Goal: Information Seeking & Learning: Find specific fact

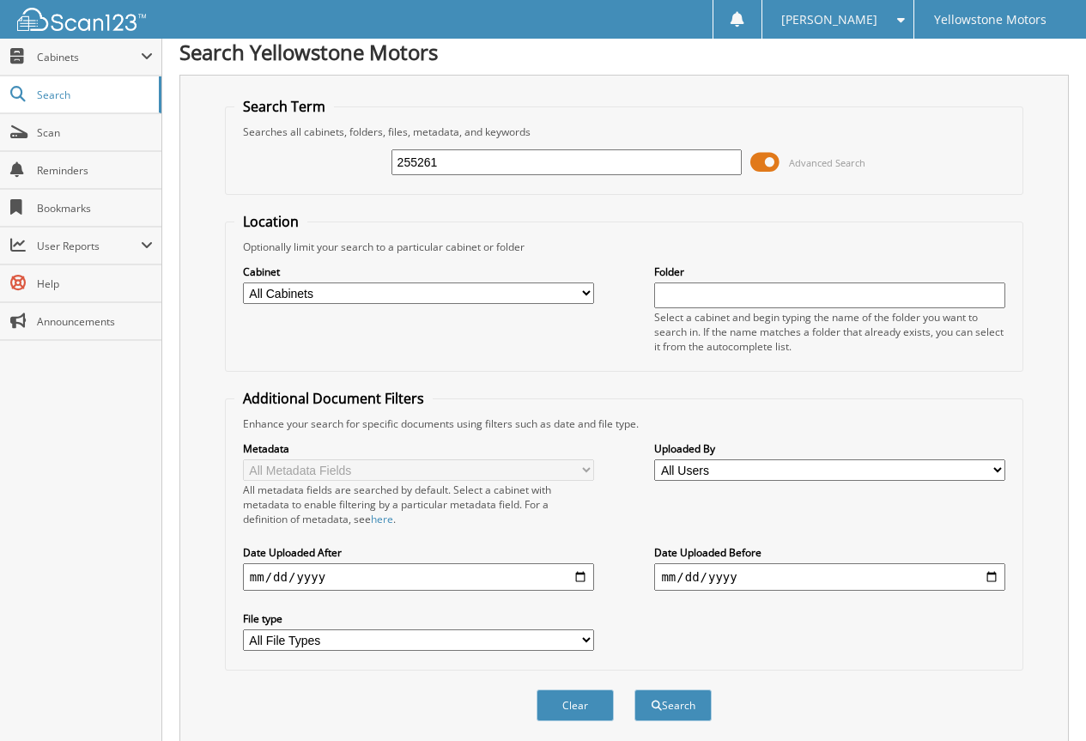
scroll to position [9, 0]
click at [501, 152] on input "255261" at bounding box center [566, 162] width 351 height 26
type input "255261"
click at [634, 689] on button "Search" at bounding box center [672, 705] width 77 height 32
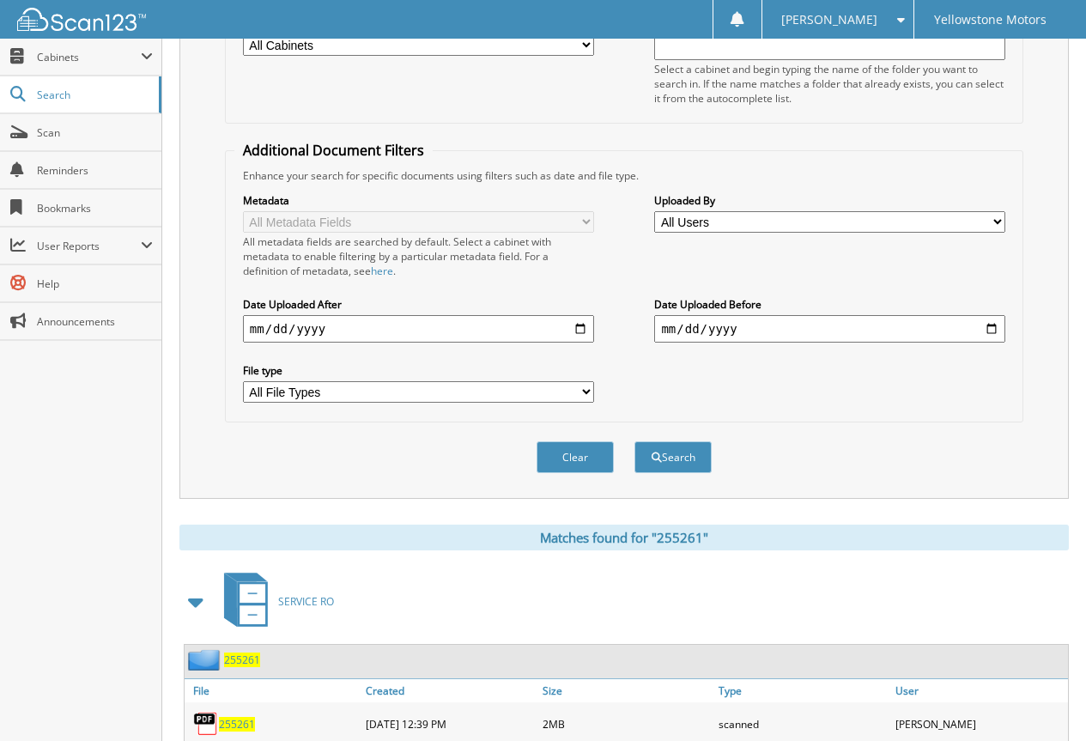
click at [244, 726] on span "255261" at bounding box center [237, 724] width 36 height 15
